Goal: Information Seeking & Learning: Learn about a topic

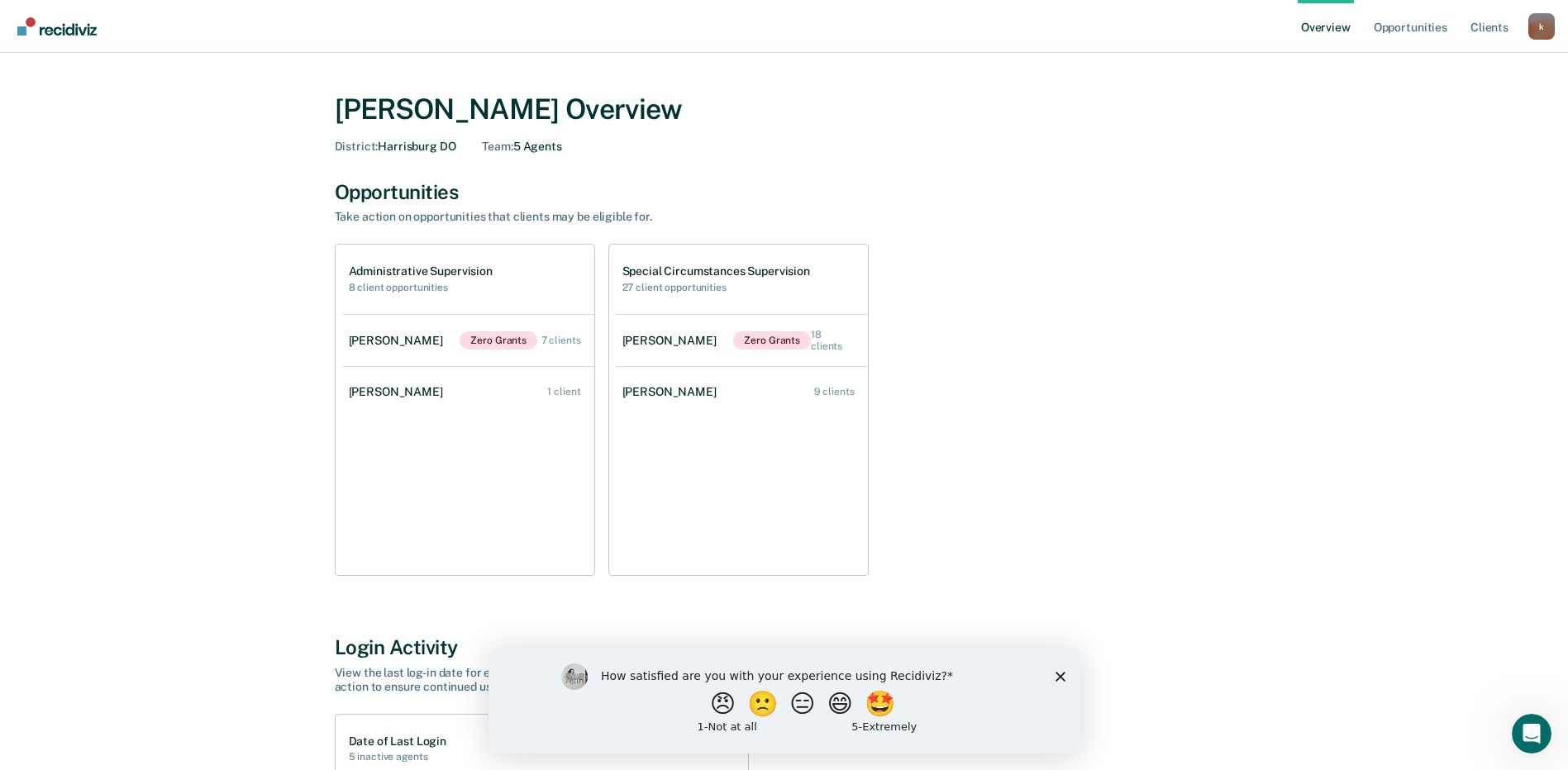
click at [1057, 680] on icon "Close survey" at bounding box center [1059, 675] width 9 height 9
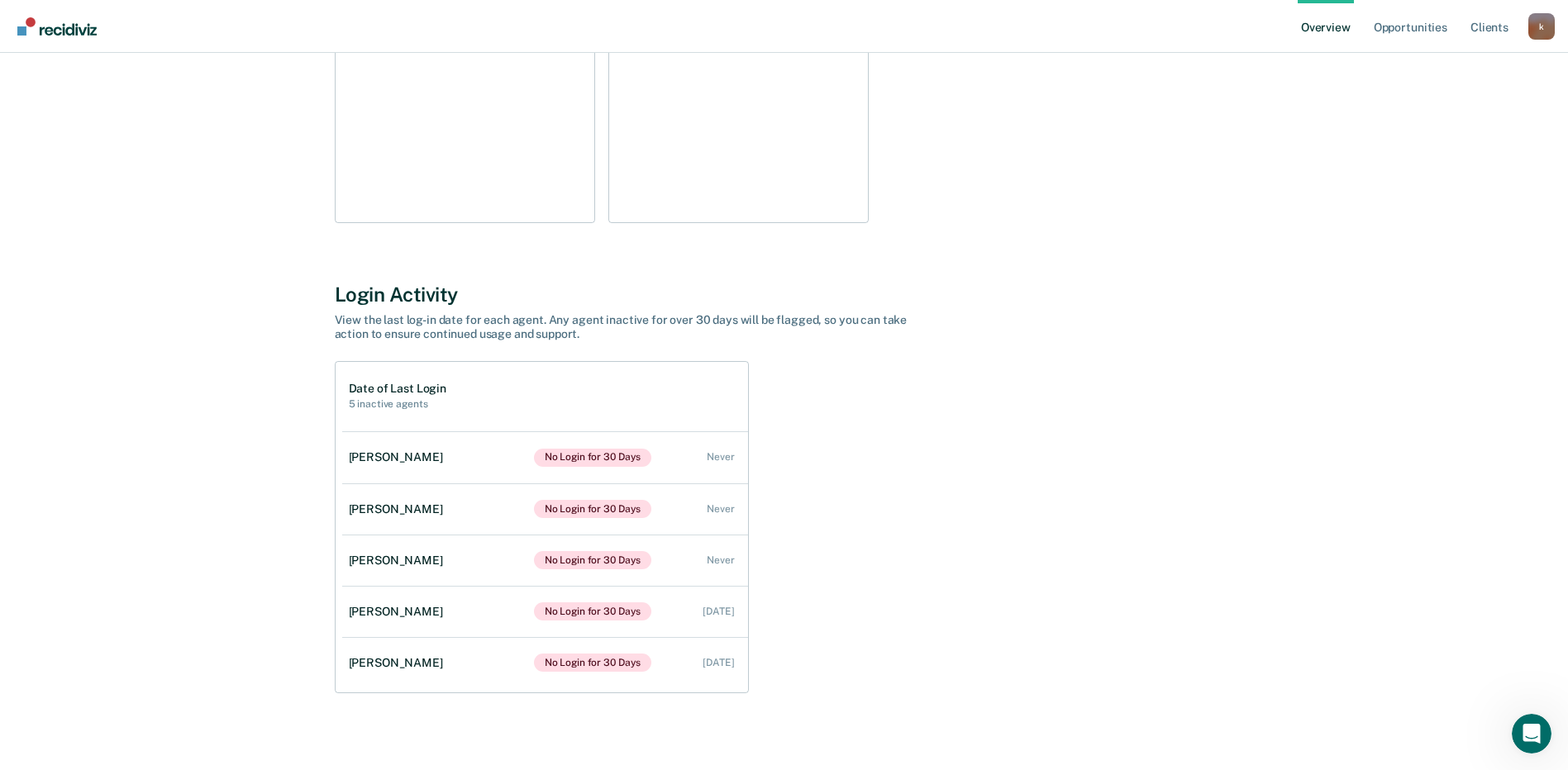
scroll to position [362, 0]
